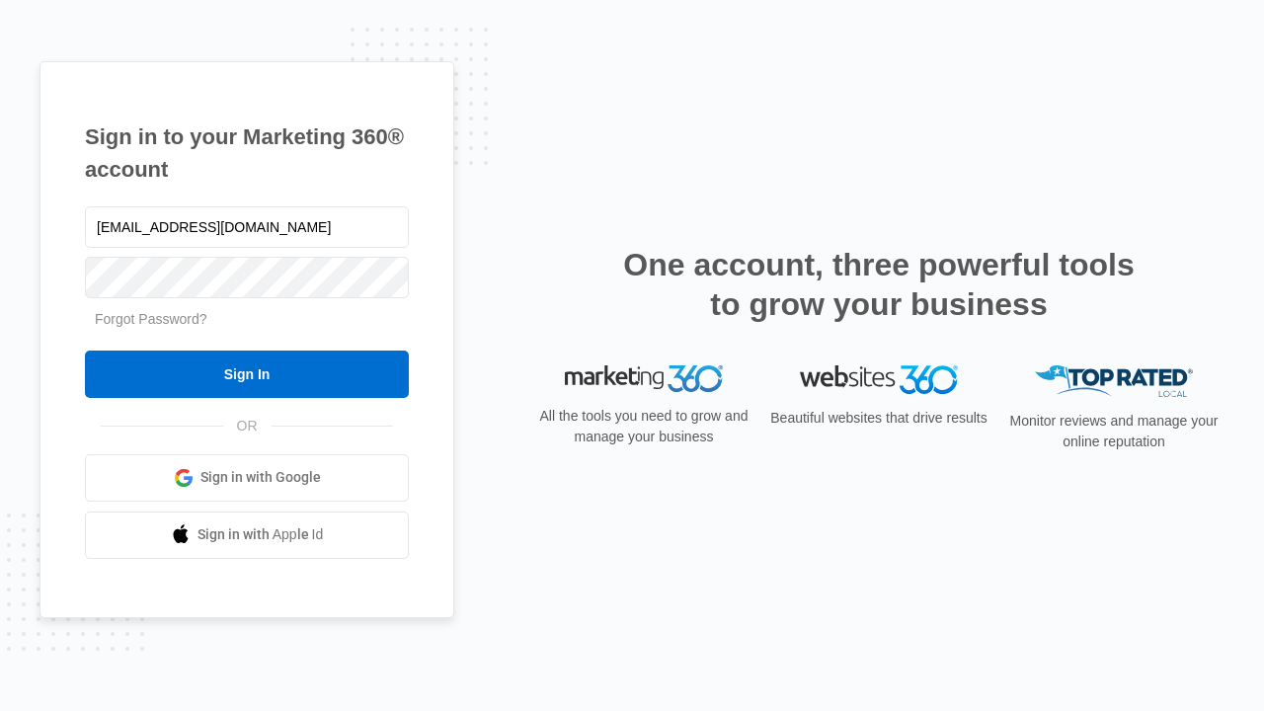
type input "[EMAIL_ADDRESS][DOMAIN_NAME]"
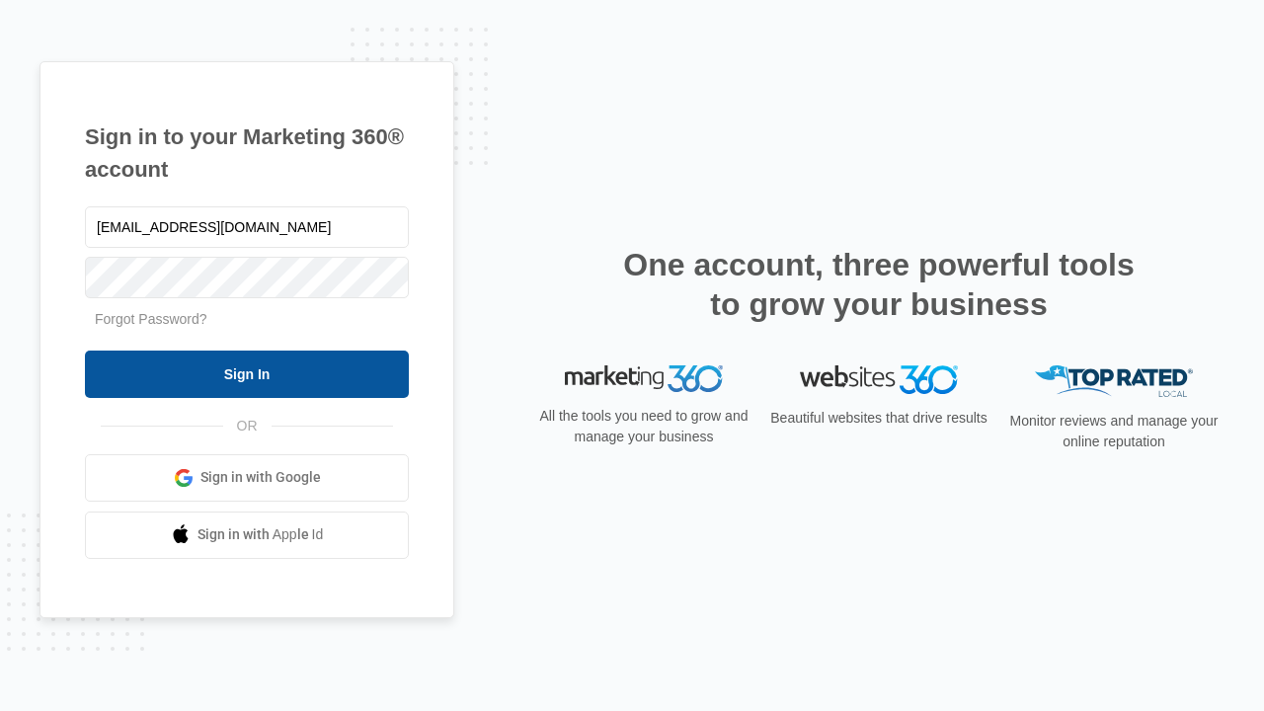
click at [247, 373] on input "Sign In" at bounding box center [247, 374] width 324 height 47
